Goal: Transaction & Acquisition: Purchase product/service

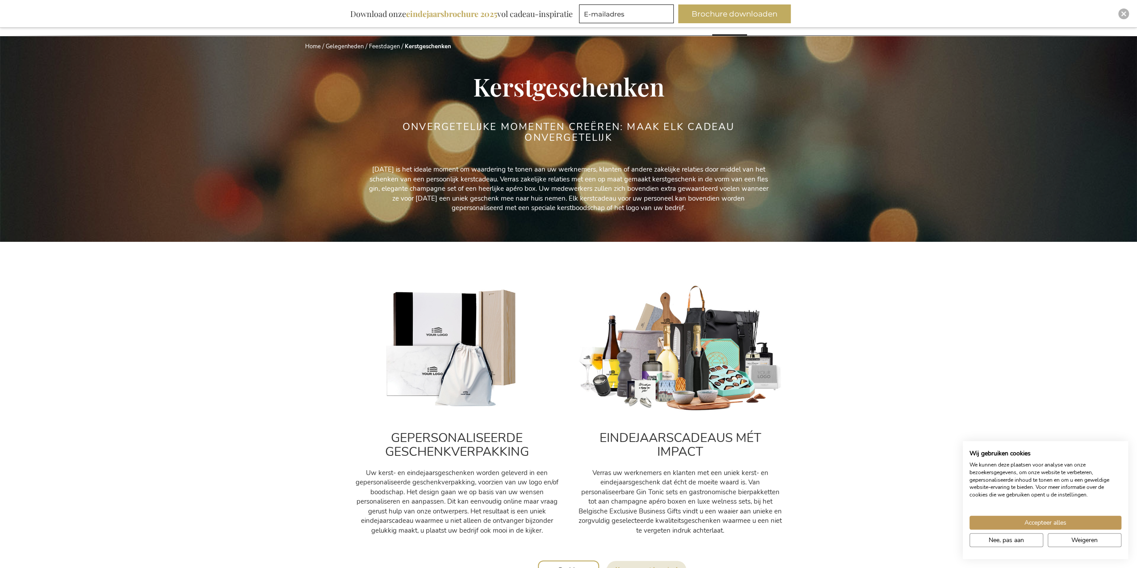
scroll to position [179, 0]
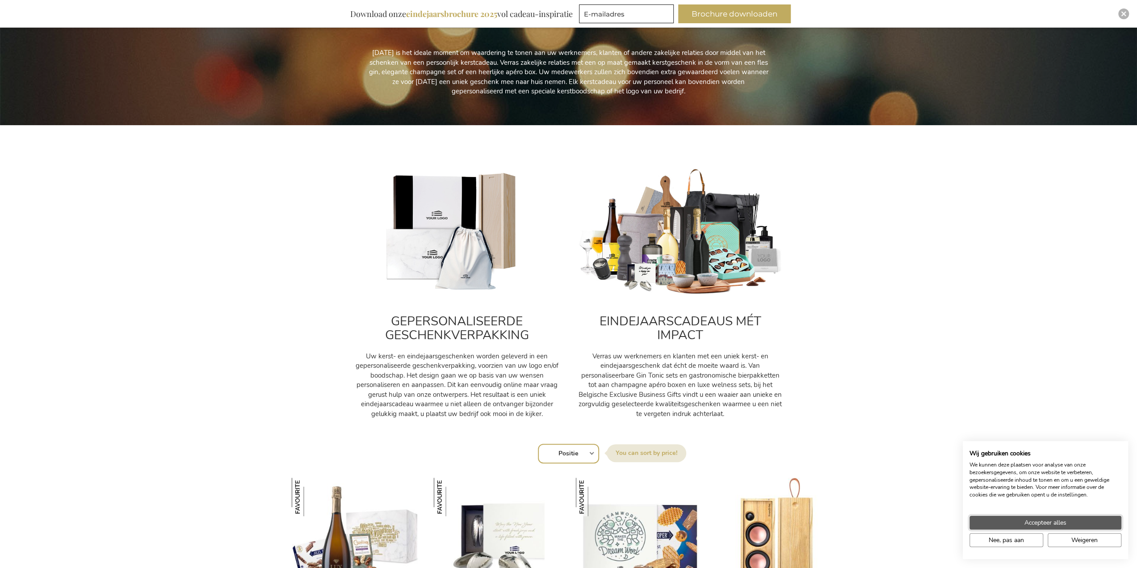
click at [1089, 518] on button "Accepteer alles" at bounding box center [1045, 523] width 152 height 14
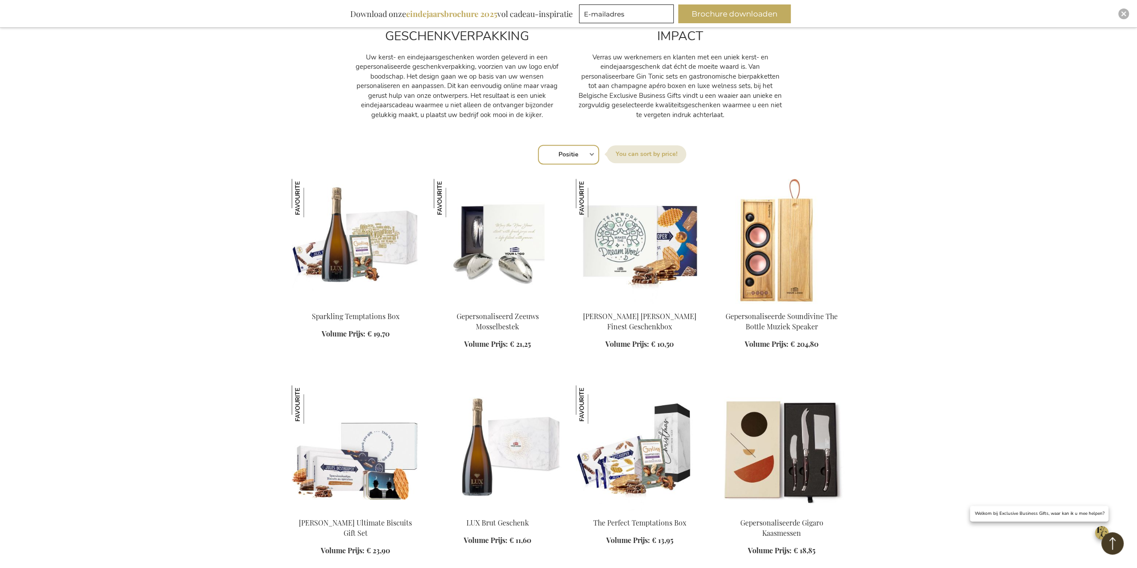
scroll to position [581, 0]
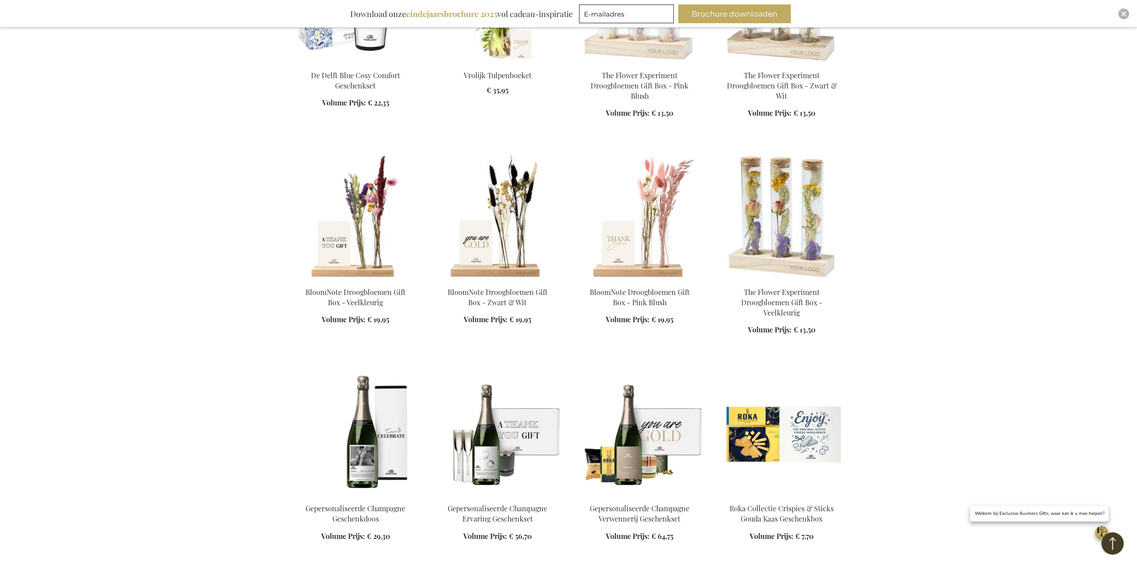
scroll to position [5227, 0]
